Goal: Navigation & Orientation: Go to known website

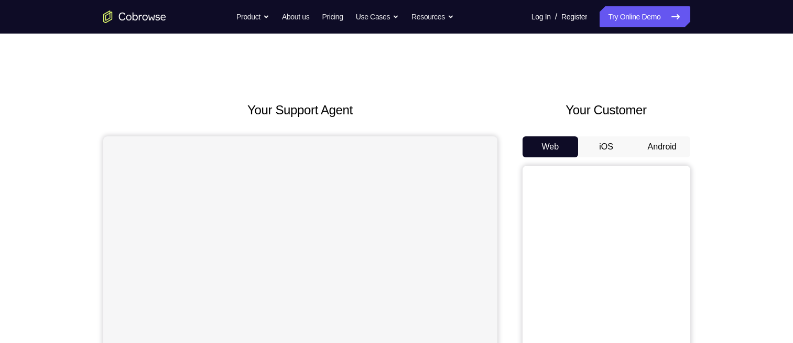
click at [669, 144] on button "Android" at bounding box center [662, 146] width 56 height 21
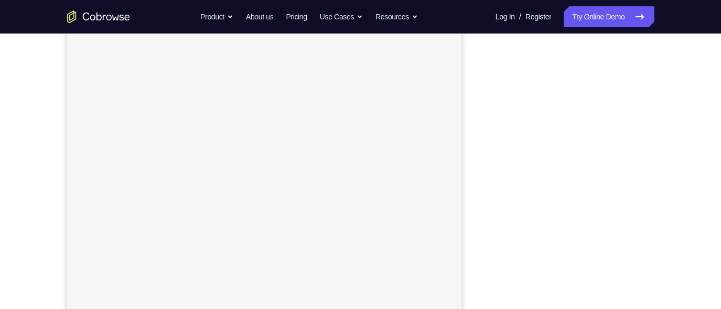
scroll to position [153, 0]
